Goal: Task Accomplishment & Management: Use online tool/utility

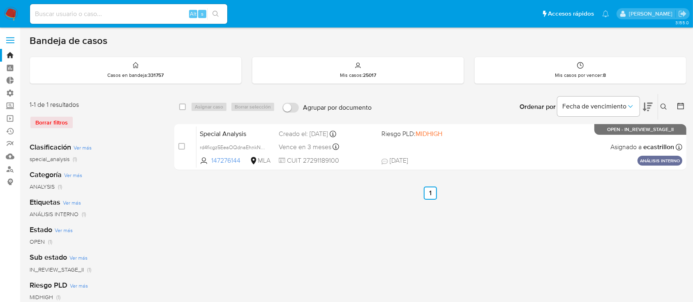
click at [43, 120] on div "Borrar filtros" at bounding box center [96, 122] width 132 height 13
click at [10, 116] on link "Operaciones masivas" at bounding box center [49, 118] width 98 height 13
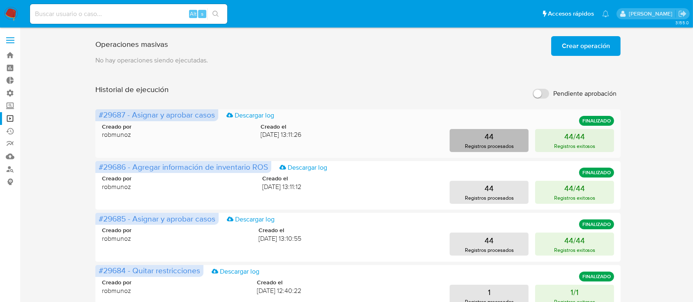
click at [465, 138] on button "44 Registros procesados" at bounding box center [489, 140] width 79 height 23
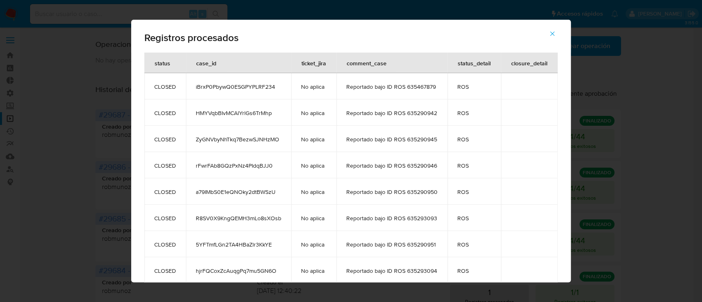
click at [554, 35] on icon "button" at bounding box center [552, 34] width 5 height 5
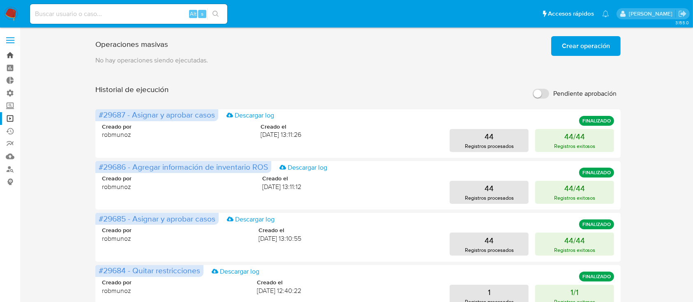
click at [8, 61] on link "Bandeja" at bounding box center [49, 55] width 98 height 13
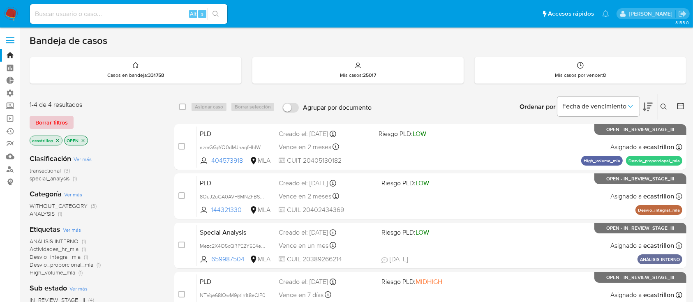
click at [46, 117] on span "Borrar filtros" at bounding box center [51, 123] width 32 height 12
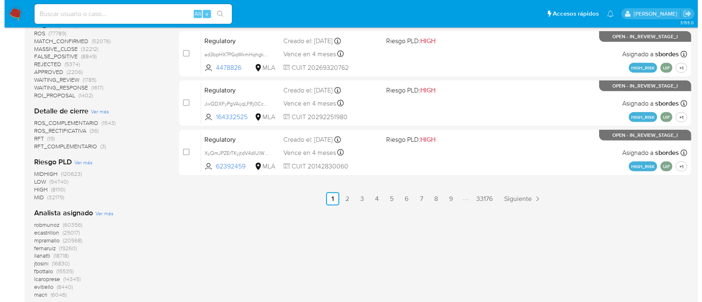
scroll to position [493, 0]
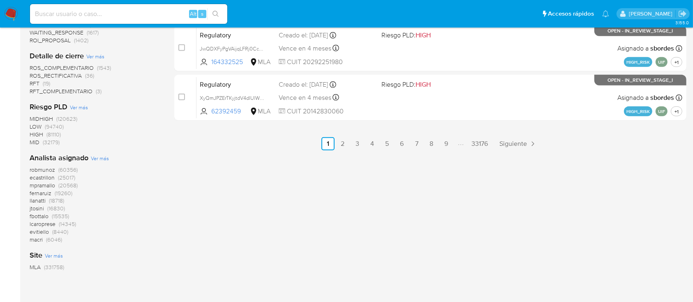
click at [101, 156] on span "Ver más" at bounding box center [100, 158] width 18 height 7
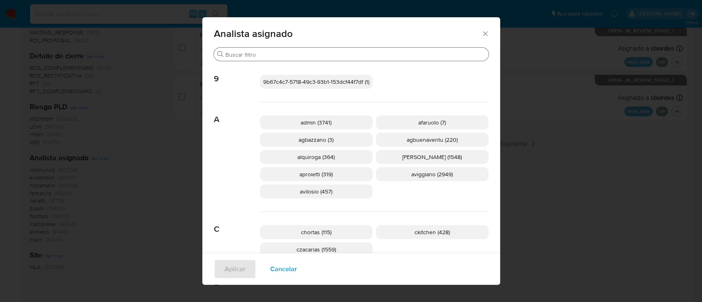
click at [276, 51] on input "Buscar" at bounding box center [355, 54] width 260 height 7
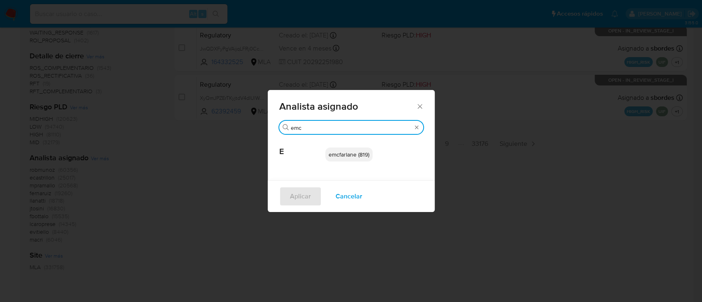
type input "emc"
click at [348, 162] on div "emcfarlane (819)" at bounding box center [374, 154] width 98 height 40
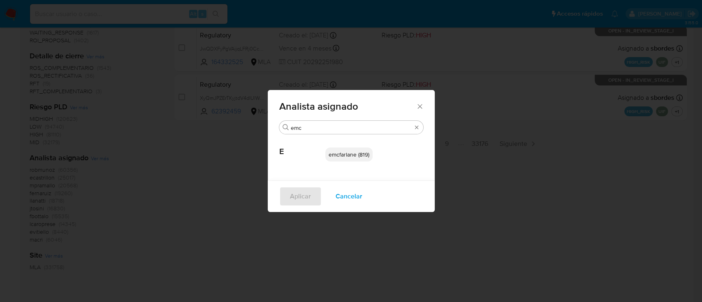
click at [348, 156] on span "emcfarlane (819)" at bounding box center [349, 154] width 41 height 8
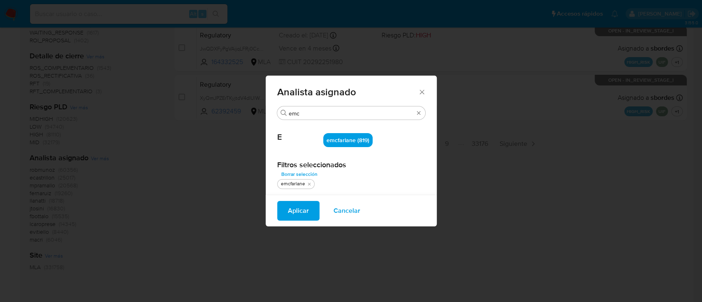
click at [291, 209] on span "Aplicar" at bounding box center [298, 211] width 21 height 18
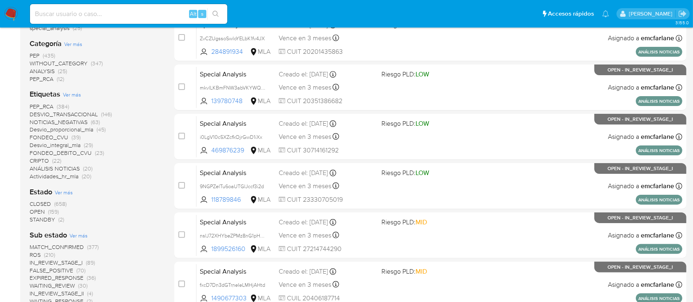
scroll to position [219, 0]
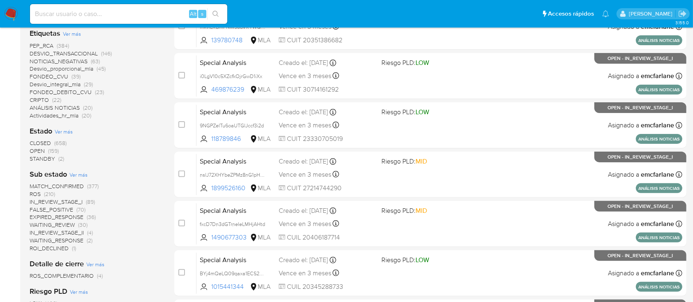
click at [35, 151] on span "OPEN" at bounding box center [37, 151] width 15 height 8
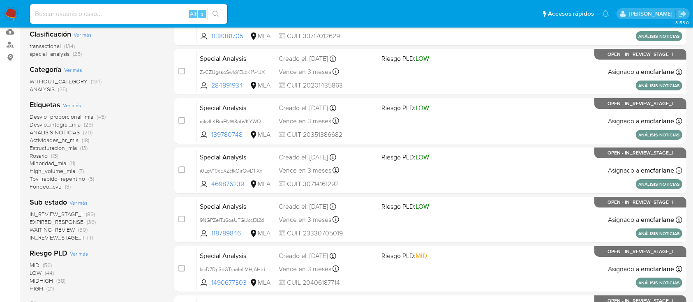
scroll to position [55, 0]
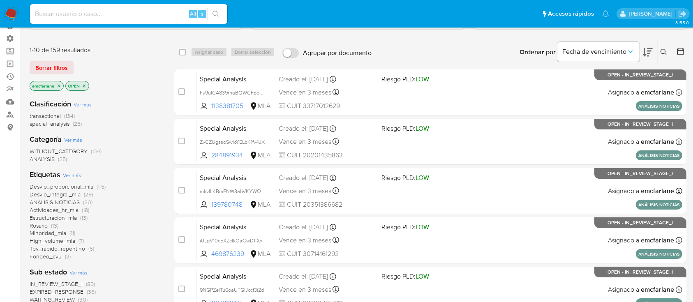
click at [82, 86] on icon "close-filter" at bounding box center [84, 85] width 5 height 5
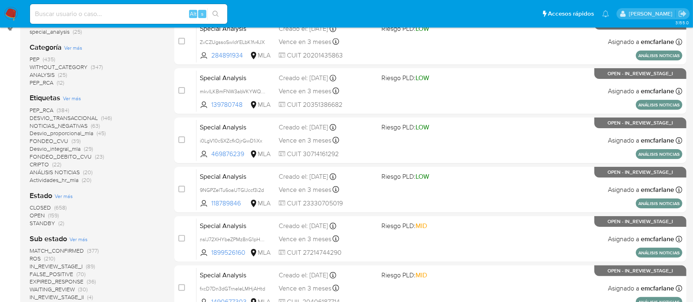
scroll to position [164, 0]
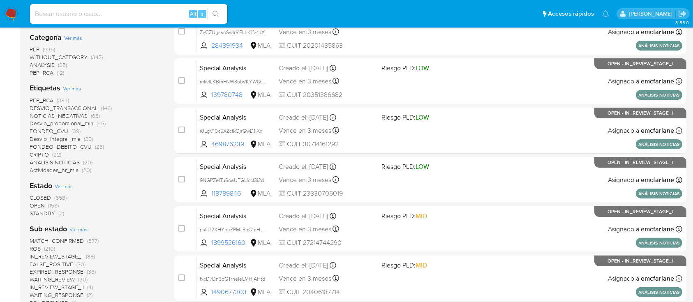
click at [39, 205] on span "OPEN" at bounding box center [37, 205] width 15 height 8
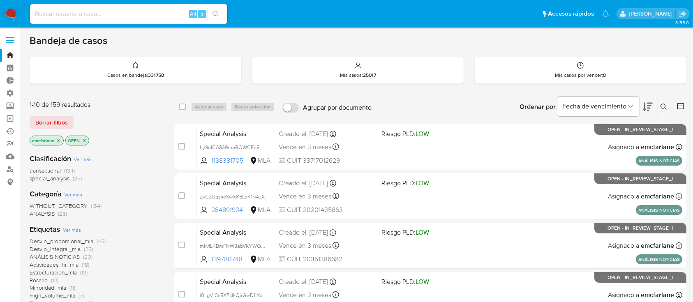
click at [44, 172] on span "transactional" at bounding box center [45, 171] width 31 height 8
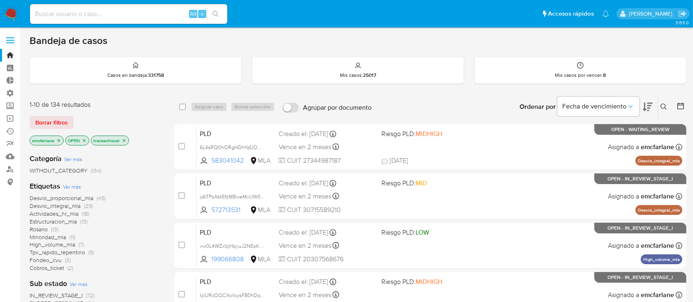
click at [36, 244] on span "High_volume_mla" at bounding box center [53, 245] width 46 height 8
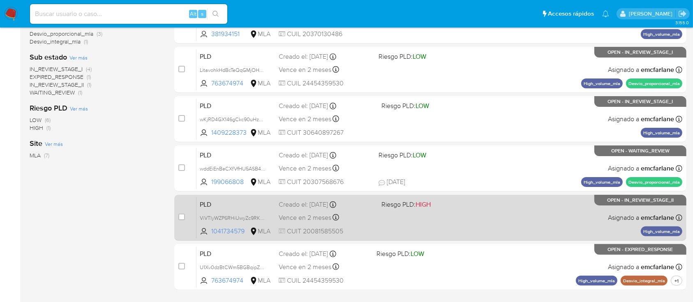
scroll to position [198, 0]
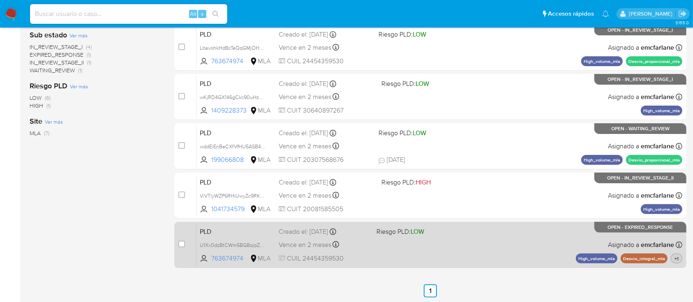
click at [676, 260] on span "+1" at bounding box center [676, 258] width 7 height 7
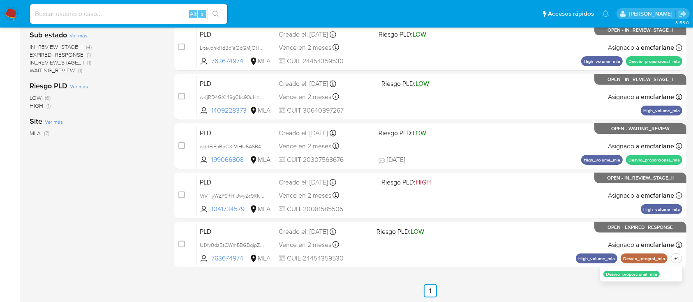
scroll to position [0, 0]
